Goal: Task Accomplishment & Management: Complete application form

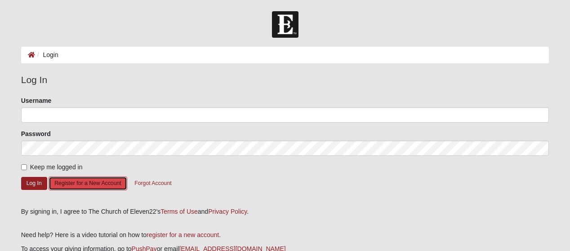
click at [71, 181] on button "Register for a New Account" at bounding box center [88, 184] width 78 height 14
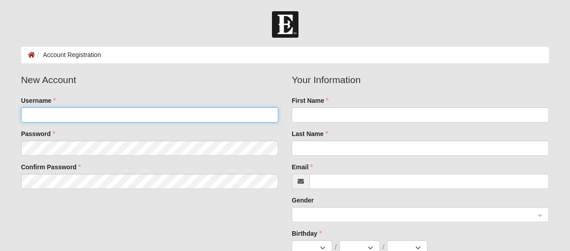
click at [68, 120] on input "Username" at bounding box center [149, 114] width 257 height 15
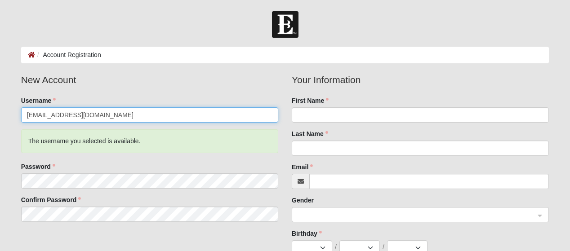
click at [106, 115] on input "[EMAIL_ADDRESS][DOMAIN_NAME]" at bounding box center [149, 114] width 257 height 15
type input "m"
type input "krdolan22"
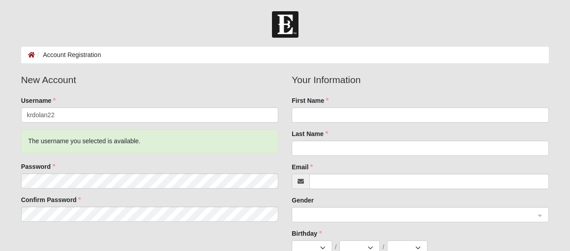
click at [19, 154] on fieldset "New Account Username krdolan22 The username you selected is available. Password…" at bounding box center [149, 151] width 271 height 156
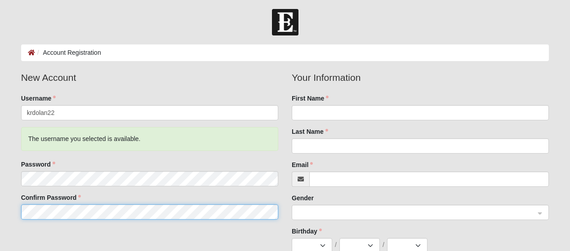
scroll to position [4, 0]
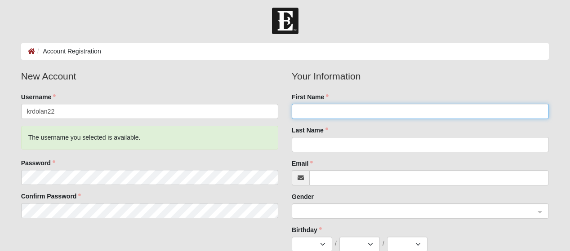
click at [376, 108] on input "First Name" at bounding box center [420, 111] width 257 height 15
type input "[PERSON_NAME]"
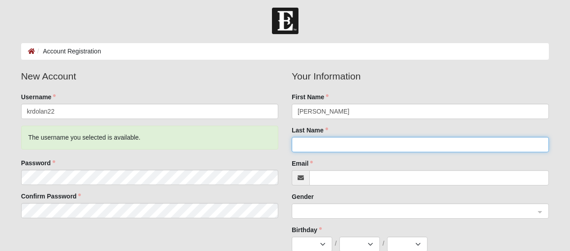
click at [352, 143] on input "Last Name" at bounding box center [420, 144] width 257 height 15
type input "[PERSON_NAME]"
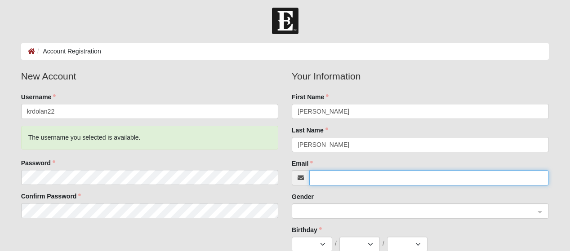
click at [382, 185] on input "Email" at bounding box center [429, 177] width 240 height 15
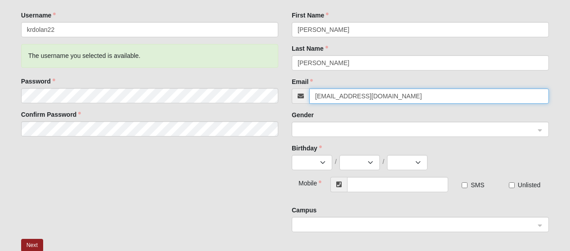
scroll to position [86, 0]
type input "[EMAIL_ADDRESS][DOMAIN_NAME]"
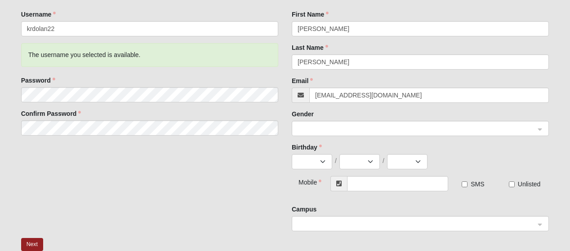
click at [414, 122] on input "search" at bounding box center [417, 127] width 240 height 13
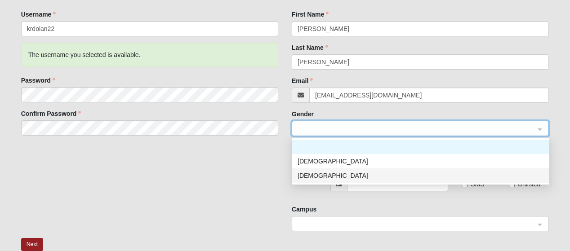
click at [322, 174] on div "[DEMOGRAPHIC_DATA]" at bounding box center [421, 176] width 246 height 10
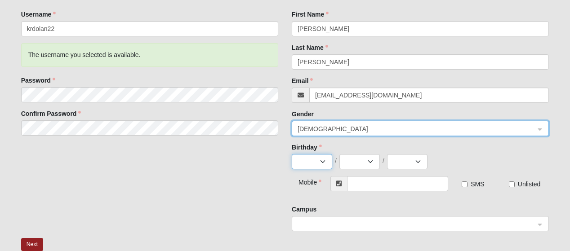
click at [305, 161] on select "Jan Feb Mar Apr May Jun [DATE] Aug Sep Oct Nov Dec" at bounding box center [312, 161] width 40 height 15
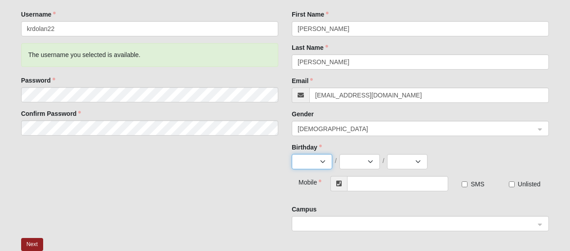
select select "10"
click at [292, 154] on select "Jan Feb Mar Apr May Jun [DATE] Aug Sep Oct Nov Dec" at bounding box center [312, 161] width 40 height 15
click at [354, 159] on select "1 2 3 4 5 6 7 8 9 10 11 12 13 14 15 16 17 18 19 20 21 22 23 24 25 26 27 28 29 3…" at bounding box center [359, 161] width 40 height 15
select select "22"
click at [339, 154] on select "1 2 3 4 5 6 7 8 9 10 11 12 13 14 15 16 17 18 19 20 21 22 23 24 25 26 27 28 29 3…" at bounding box center [359, 161] width 40 height 15
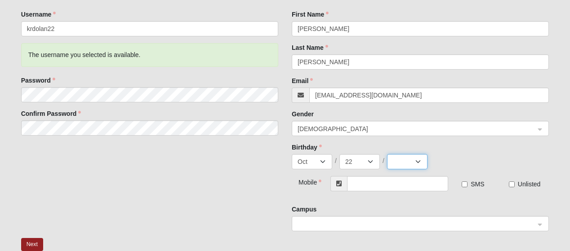
click at [395, 162] on select "2025 2024 2023 2022 2021 2020 2019 2018 2017 2016 2015 2014 2013 2012 2011 2010…" at bounding box center [407, 161] width 40 height 15
select select "2013"
click at [387, 154] on select "2025 2024 2023 2022 2021 2020 2019 2018 2017 2016 2015 2014 2013 2012 2011 2010…" at bounding box center [407, 161] width 40 height 15
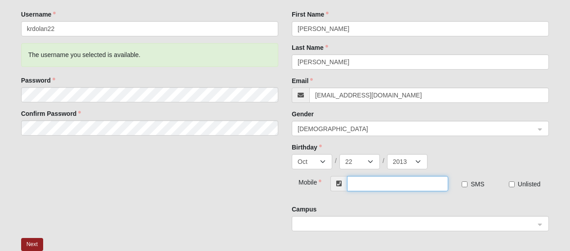
click at [374, 190] on input "text" at bounding box center [398, 183] width 102 height 15
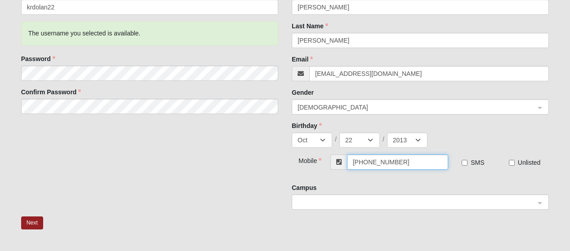
scroll to position [111, 0]
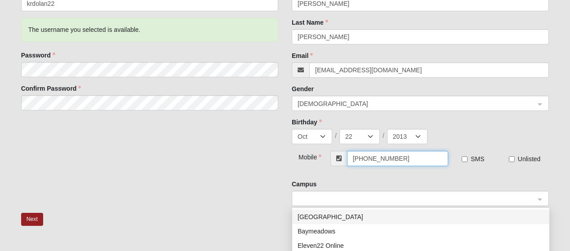
click at [399, 198] on span at bounding box center [416, 199] width 237 height 10
type input "[PHONE_NUMBER]"
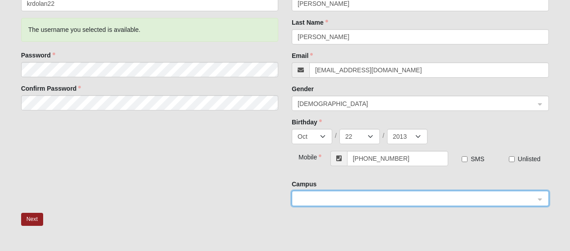
click at [399, 198] on span at bounding box center [416, 199] width 237 height 10
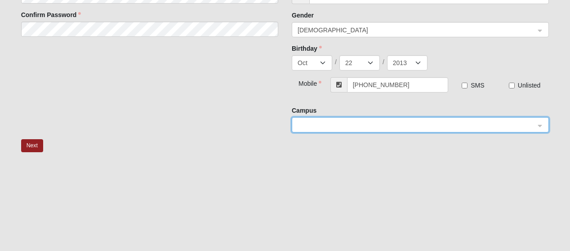
scroll to position [188, 0]
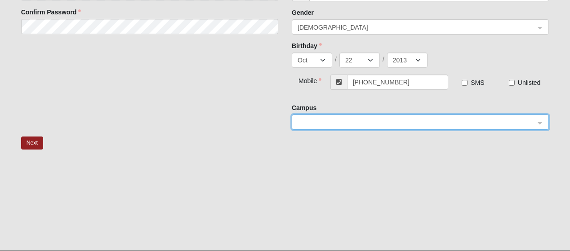
click at [366, 120] on span at bounding box center [416, 123] width 237 height 10
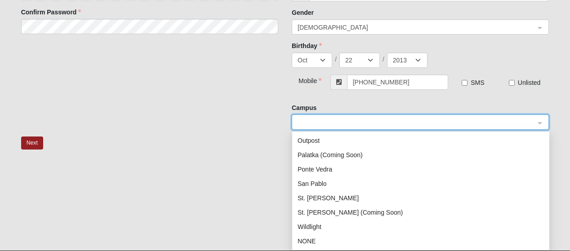
scroll to position [210, 0]
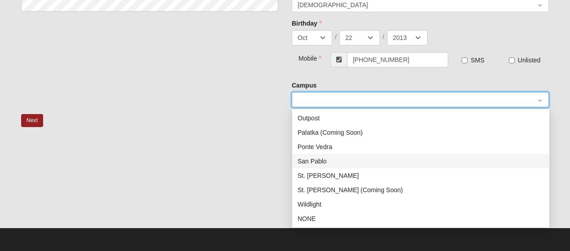
click at [326, 158] on div "San Pablo" at bounding box center [421, 161] width 246 height 10
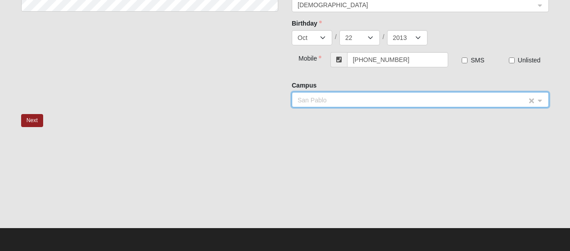
click at [333, 104] on span "San Pablo" at bounding box center [412, 100] width 229 height 10
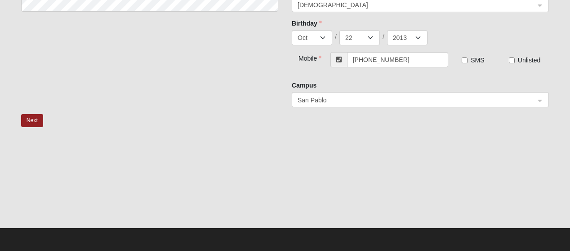
click at [248, 151] on div at bounding box center [285, 183] width 528 height 90
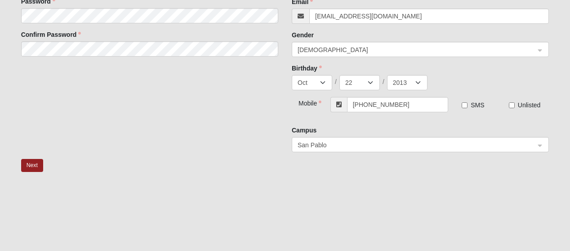
scroll to position [163, 0]
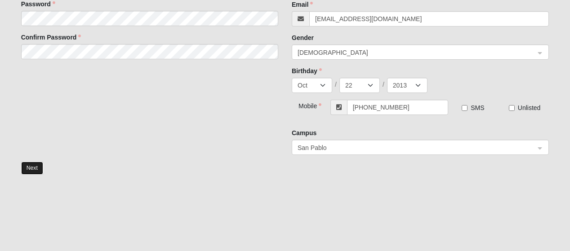
click at [38, 166] on button "Next" at bounding box center [32, 168] width 22 height 13
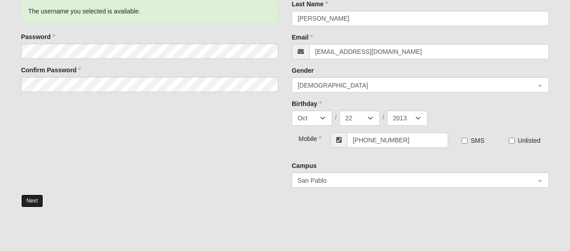
scroll to position [195, 0]
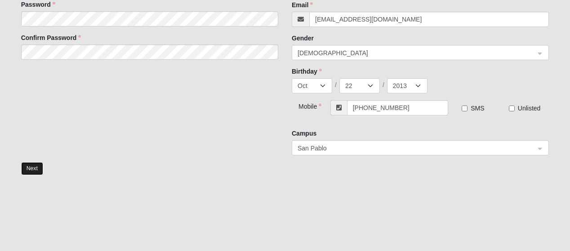
click at [28, 166] on button "Next" at bounding box center [32, 168] width 22 height 13
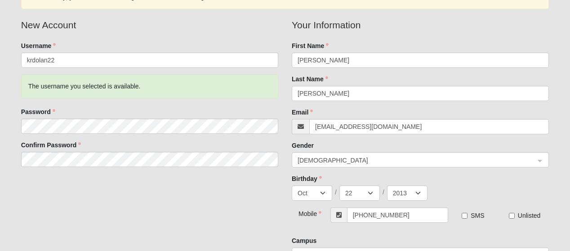
scroll to position [89, 0]
click at [411, 192] on select "2025 2024 2023 2022 2021 2020 2019 2018 2017 2016 2015 2014 2013 2012 2011 2010…" at bounding box center [407, 192] width 40 height 15
select select "2005"
click at [387, 185] on select "2025 2024 2023 2022 2021 2020 2019 2018 2017 2016 2015 2014 2013 2012 2011 2010…" at bounding box center [407, 192] width 40 height 15
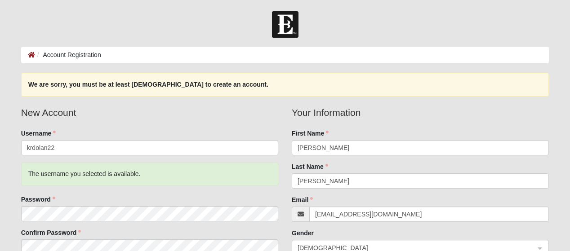
scroll to position [243, 0]
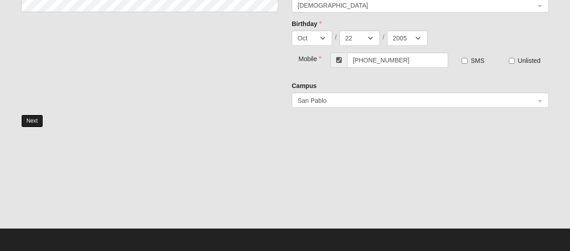
click at [40, 122] on button "Next" at bounding box center [32, 121] width 22 height 13
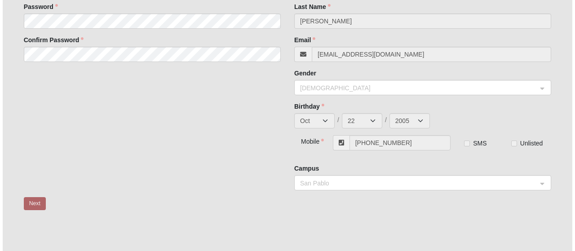
scroll to position [0, 0]
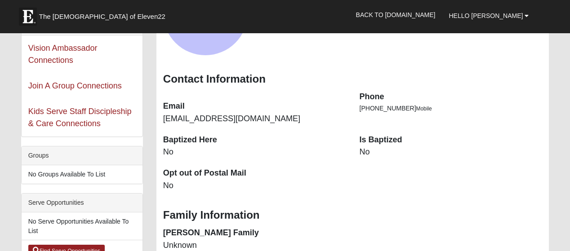
scroll to position [116, 0]
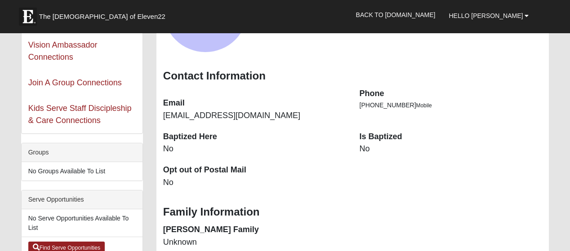
click at [367, 149] on dd "No" at bounding box center [451, 149] width 183 height 12
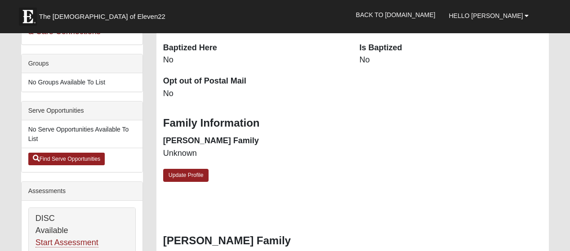
scroll to position [205, 0]
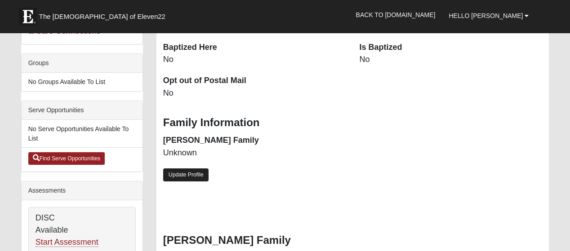
click at [191, 170] on link "Update Profile" at bounding box center [186, 175] width 46 height 13
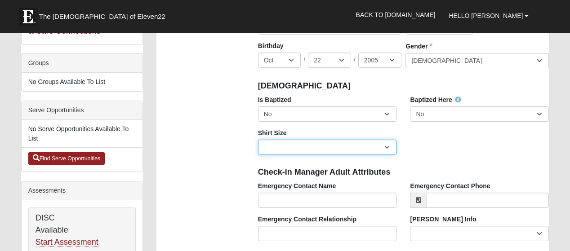
click at [346, 146] on select "Adult Small Adult Medium Adult Large Adult XL Adult XXL Adult 3XL Adult 4XL You…" at bounding box center [327, 147] width 139 height 15
select select "Adult Small"
click at [258, 140] on select "Adult Small Adult Medium Adult Large Adult XL Adult XXL Adult 3XL Adult 4XL You…" at bounding box center [327, 147] width 139 height 15
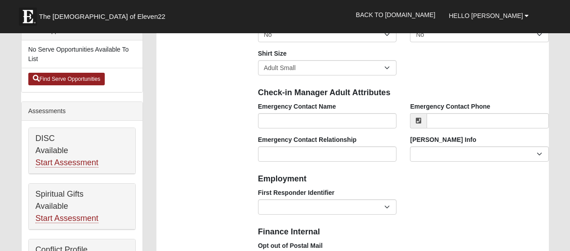
scroll to position [289, 0]
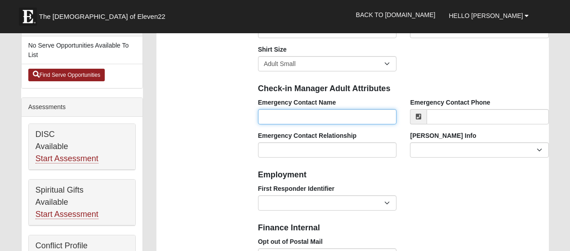
click at [294, 120] on input "Emergency Contact Name" at bounding box center [327, 116] width 139 height 15
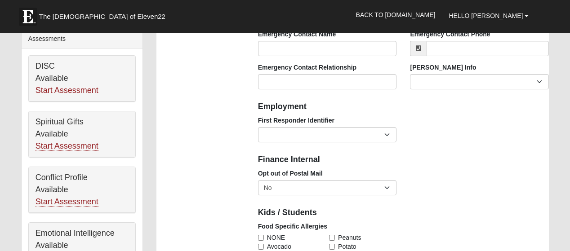
click at [410, 111] on h4 "Employment" at bounding box center [403, 107] width 291 height 10
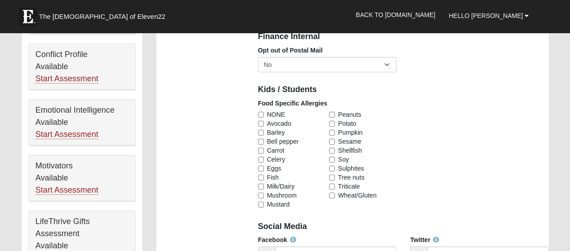
scroll to position [481, 0]
click at [265, 111] on label "NONE" at bounding box center [291, 114] width 67 height 9
click at [264, 111] on input "NONE" at bounding box center [261, 114] width 6 height 6
checkbox input "true"
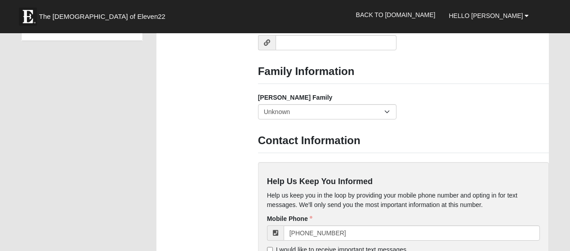
scroll to position [726, 0]
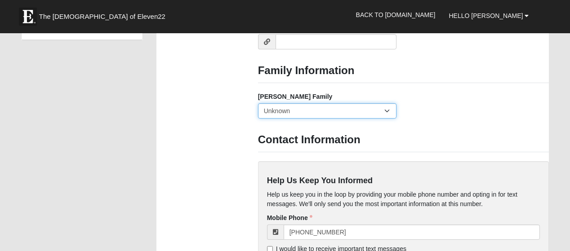
click at [306, 112] on select "Yes, we are a current foster family No, we are a former foster family No, we ha…" at bounding box center [327, 110] width 139 height 15
select select "2891"
click at [258, 103] on select "Yes, we are a current foster family No, we are a former foster family No, we ha…" at bounding box center [327, 110] width 139 height 15
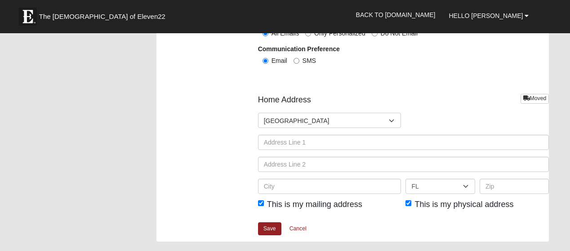
scroll to position [1070, 0]
click at [266, 229] on link "Save" at bounding box center [269, 228] width 23 height 13
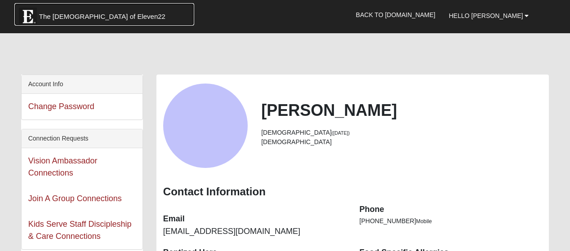
click at [27, 14] on img at bounding box center [28, 17] width 18 height 18
click at [67, 16] on span "The [DEMOGRAPHIC_DATA] of Eleven22" at bounding box center [102, 16] width 126 height 9
